Goal: Task Accomplishment & Management: Use online tool/utility

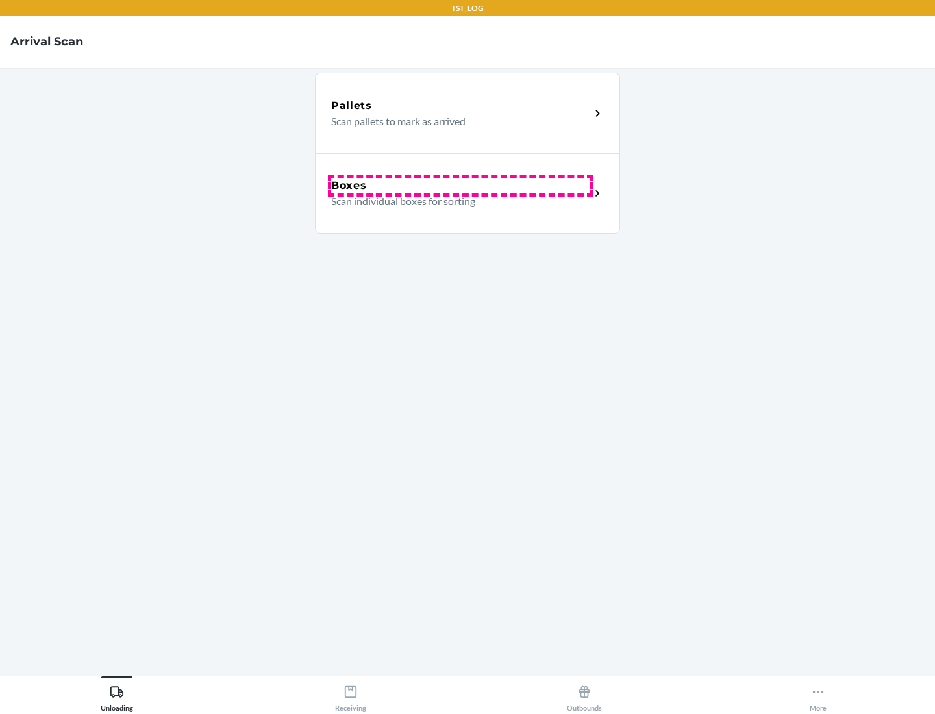
click at [460, 186] on div "Boxes" at bounding box center [460, 186] width 259 height 16
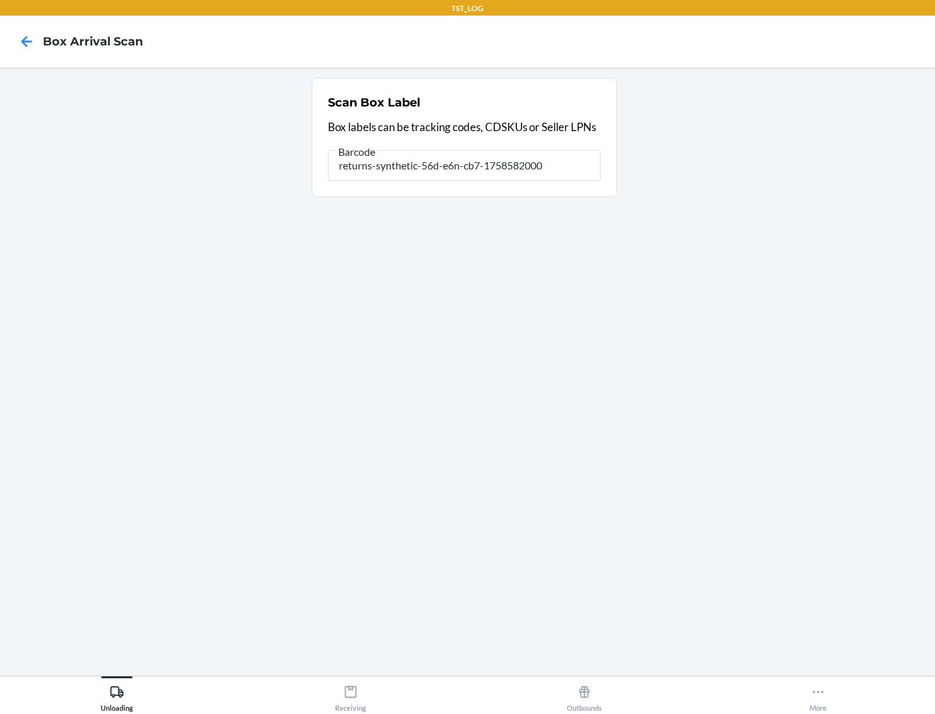
type input "returns-synthetic-56d-e6n-cb7-1758582000"
